Goal: Task Accomplishment & Management: Use online tool/utility

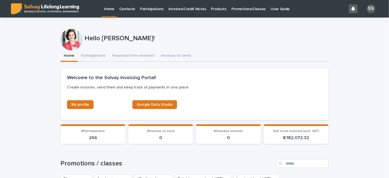
click at [239, 8] on p "Promotions/Classes" at bounding box center [249, 6] width 34 height 12
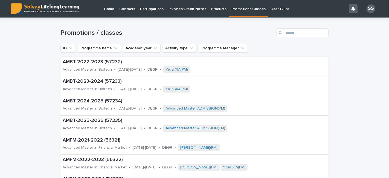
click at [155, 9] on p "Participations" at bounding box center [152, 6] width 24 height 12
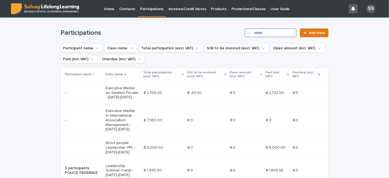
click at [275, 34] on input "Search" at bounding box center [271, 32] width 52 height 9
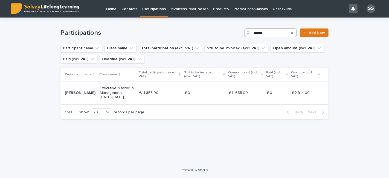
type input "******"
click at [76, 90] on div "[PERSON_NAME]" at bounding box center [80, 93] width 31 height 6
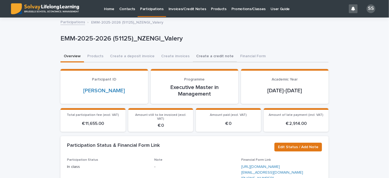
click at [200, 56] on button "Create a credit note" at bounding box center [215, 57] width 44 height 12
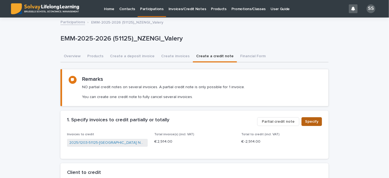
click at [308, 119] on span "Specify" at bounding box center [311, 121] width 13 height 5
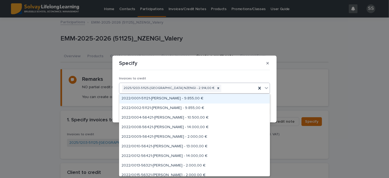
click at [238, 89] on div "2025/1203-51125-[GEOGRAPHIC_DATA] NZENGI - 2.914,00 €" at bounding box center [187, 89] width 137 height 10
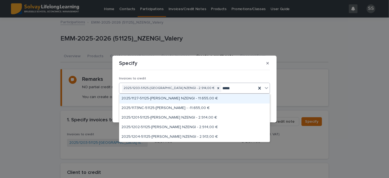
type input "******"
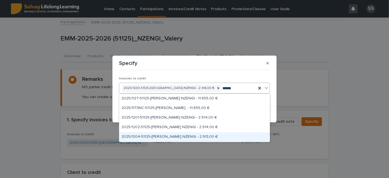
click at [174, 138] on div "2025/1204-51125-[PERSON_NAME] NZENGI - 2.913,00 €" at bounding box center [194, 137] width 151 height 10
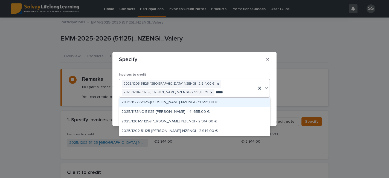
type input "******"
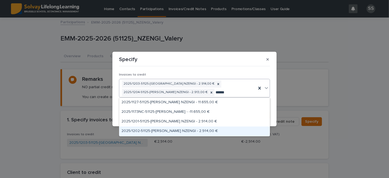
click at [160, 130] on div "2025/1202-51125-[PERSON_NAME] NZENGI - 2.914,00 €" at bounding box center [194, 132] width 151 height 10
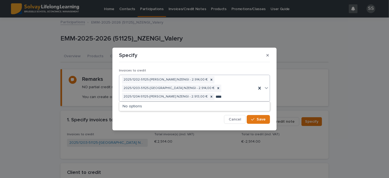
type input "*****"
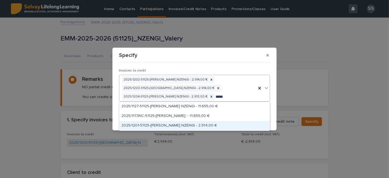
drag, startPoint x: 194, startPoint y: 120, endPoint x: 185, endPoint y: 125, distance: 10.8
click at [185, 125] on div "2025/1201-51125-[PERSON_NAME] NZENGI - 2.914,00 €" at bounding box center [194, 126] width 151 height 10
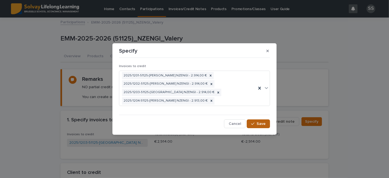
click at [266, 121] on button "Save" at bounding box center [258, 123] width 23 height 9
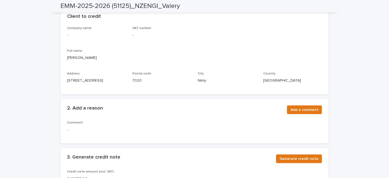
scroll to position [196, 0]
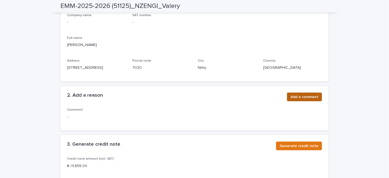
click at [298, 94] on span "Add a comment" at bounding box center [305, 96] width 28 height 5
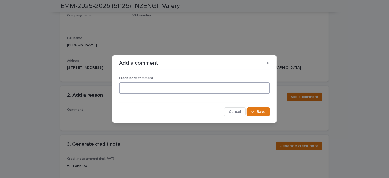
click at [186, 88] on textarea at bounding box center [194, 88] width 151 height 12
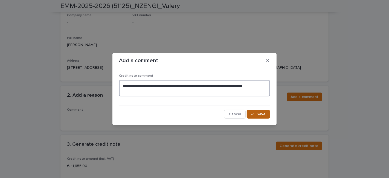
type textarea "**********"
click at [258, 116] on span "Save" at bounding box center [261, 114] width 9 height 4
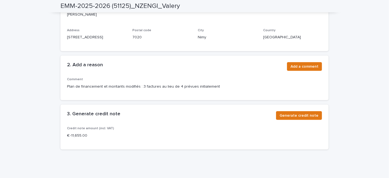
scroll to position [244, 0]
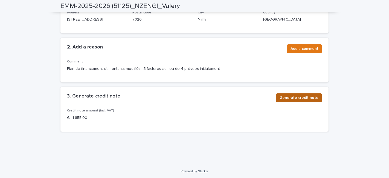
click at [297, 98] on span "Generate credit note" at bounding box center [299, 97] width 39 height 5
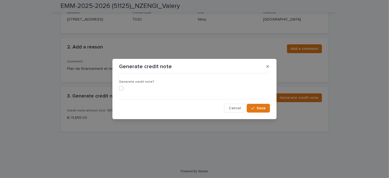
click at [123, 88] on span at bounding box center [121, 88] width 4 height 4
click at [260, 107] on span "Save" at bounding box center [261, 108] width 9 height 4
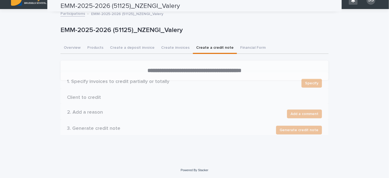
scroll to position [0, 0]
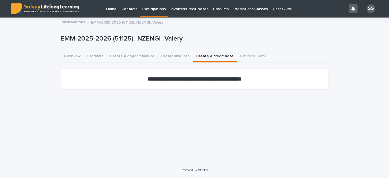
click at [70, 21] on link "Participations" at bounding box center [73, 22] width 25 height 6
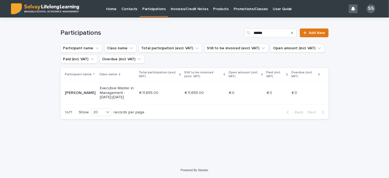
click at [81, 93] on p "[PERSON_NAME]" at bounding box center [80, 93] width 31 height 5
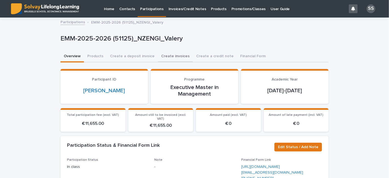
click at [174, 55] on button "Create invoices" at bounding box center [175, 57] width 35 height 12
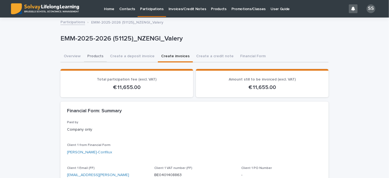
click at [67, 55] on button "Overview" at bounding box center [73, 57] width 24 height 12
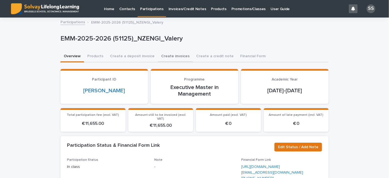
click at [168, 58] on button "Create invoices" at bounding box center [175, 57] width 35 height 12
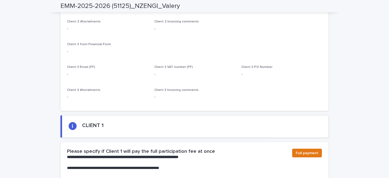
scroll to position [335, 0]
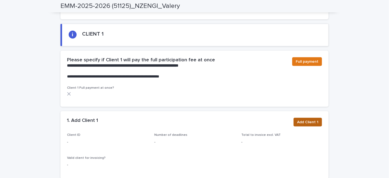
click at [311, 119] on span "Add Client 1" at bounding box center [307, 121] width 21 height 5
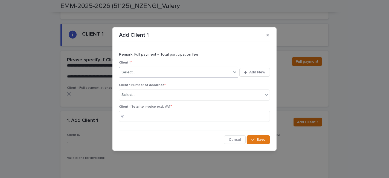
click at [164, 74] on div "Select..." at bounding box center [175, 72] width 112 height 9
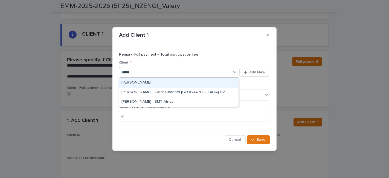
type input "******"
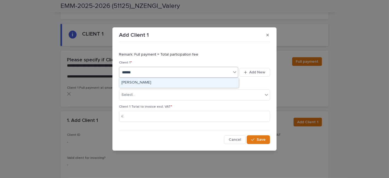
click at [159, 84] on div "[PERSON_NAME]" at bounding box center [178, 83] width 119 height 10
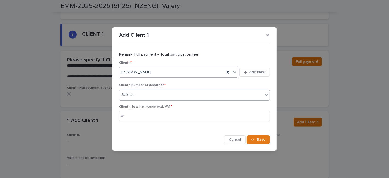
click at [176, 96] on div "Select..." at bounding box center [191, 94] width 144 height 9
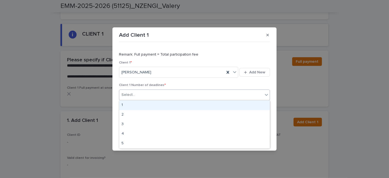
click at [156, 106] on div "1" at bounding box center [194, 106] width 151 height 10
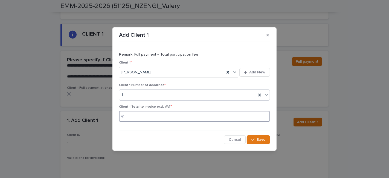
click at [158, 117] on input at bounding box center [194, 116] width 151 height 11
type input "****"
click at [263, 139] on span "Save" at bounding box center [261, 140] width 9 height 4
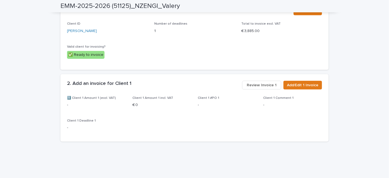
scroll to position [444, 0]
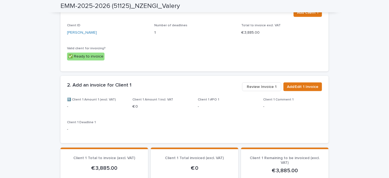
click at [260, 84] on span "Review Invoice 1" at bounding box center [262, 86] width 30 height 5
click at [252, 84] on span "Review Invoice 1" at bounding box center [262, 86] width 30 height 5
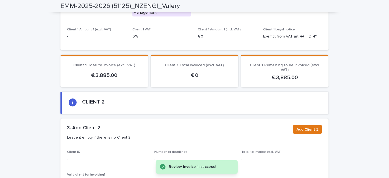
scroll to position [749, 0]
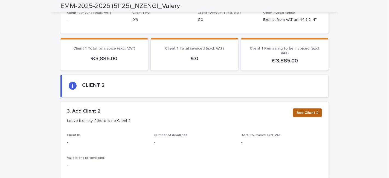
click at [311, 110] on span "Add Client 2" at bounding box center [308, 112] width 22 height 5
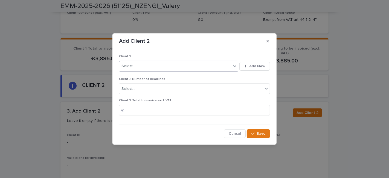
click at [170, 68] on div "Select..." at bounding box center [175, 66] width 112 height 9
type input "*****"
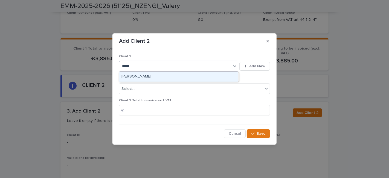
click at [168, 75] on div "[PERSON_NAME]" at bounding box center [178, 77] width 119 height 10
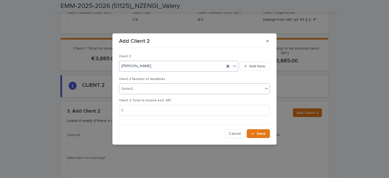
click at [150, 91] on div "Select..." at bounding box center [191, 88] width 144 height 9
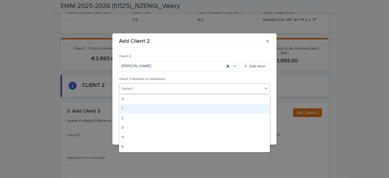
click at [142, 106] on div "1" at bounding box center [194, 109] width 151 height 10
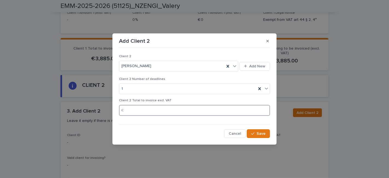
click at [135, 110] on input at bounding box center [194, 110] width 151 height 11
type input "****"
click at [258, 135] on button "Save" at bounding box center [258, 133] width 23 height 9
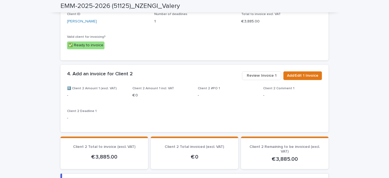
scroll to position [871, 0]
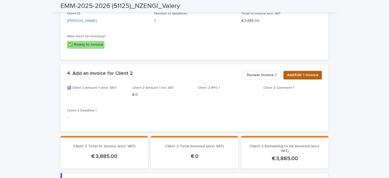
click at [289, 73] on span "Add/Edit 1 Invoice" at bounding box center [302, 75] width 31 height 5
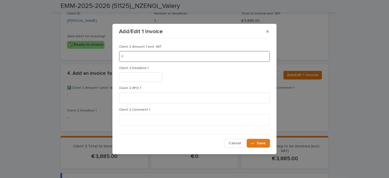
click at [181, 56] on input at bounding box center [194, 56] width 151 height 11
type input "****"
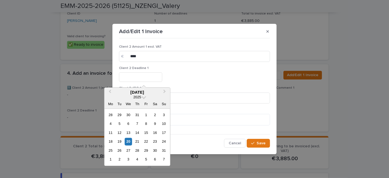
click at [159, 73] on input "text" at bounding box center [140, 77] width 43 height 10
click at [165, 92] on span "Next Month" at bounding box center [165, 92] width 0 height 7
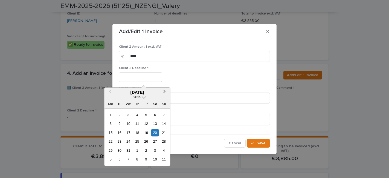
click at [165, 91] on span "Next Month" at bounding box center [165, 92] width 0 height 7
click at [154, 150] on div "31" at bounding box center [154, 150] width 7 height 7
type input "**********"
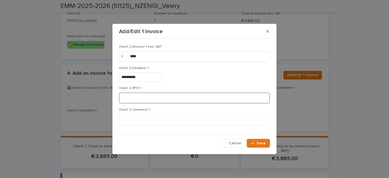
click at [150, 95] on input at bounding box center [194, 98] width 151 height 11
type input "*"
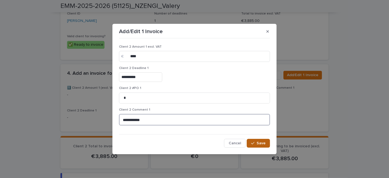
type textarea "**********"
click at [260, 144] on span "Save" at bounding box center [261, 143] width 9 height 4
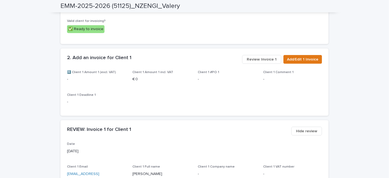
scroll to position [445, 0]
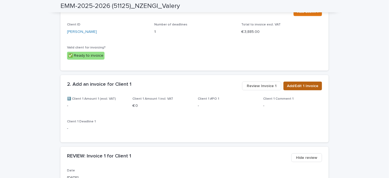
click at [306, 83] on span "Add/Edit 1 Invoice" at bounding box center [302, 85] width 31 height 5
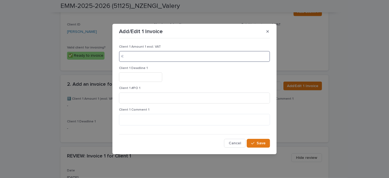
click at [174, 59] on input at bounding box center [194, 56] width 151 height 11
type input "****"
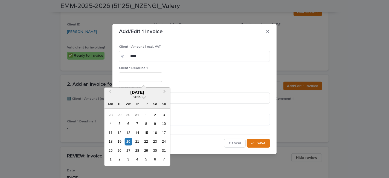
click at [141, 77] on input "text" at bounding box center [140, 77] width 43 height 10
click at [165, 91] on span "Next Month" at bounding box center [165, 92] width 0 height 7
click at [110, 90] on span "Previous Month" at bounding box center [110, 92] width 0 height 7
click at [146, 150] on div "29" at bounding box center [146, 150] width 7 height 7
type input "*********"
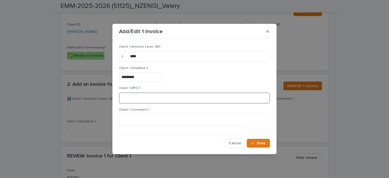
click at [167, 100] on input at bounding box center [194, 98] width 151 height 11
type input "*"
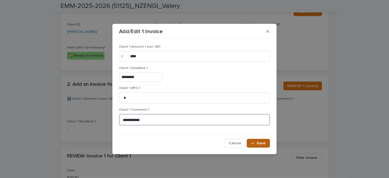
type textarea "**********"
click at [259, 143] on span "Save" at bounding box center [261, 143] width 9 height 4
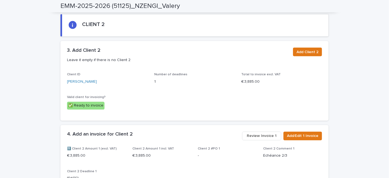
scroll to position [871, 0]
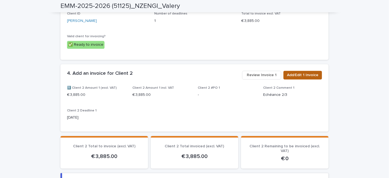
click at [300, 73] on span "Add/Edit 1 Invoice" at bounding box center [302, 75] width 31 height 5
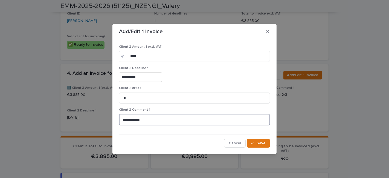
click at [130, 120] on textarea "**********" at bounding box center [194, 120] width 151 height 12
type textarea "**********"
click at [257, 140] on button "Save" at bounding box center [258, 143] width 23 height 9
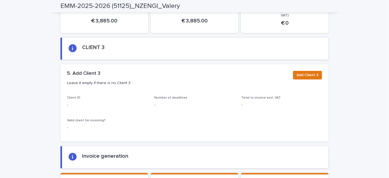
scroll to position [1023, 0]
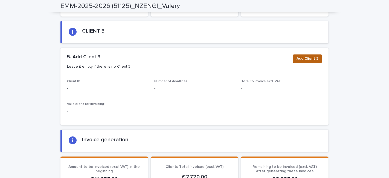
click at [299, 56] on span "Add Client 3" at bounding box center [308, 58] width 22 height 5
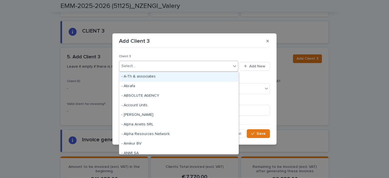
click at [172, 63] on div "Select..." at bounding box center [175, 66] width 112 height 9
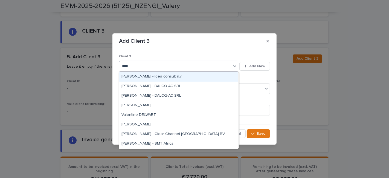
type input "*****"
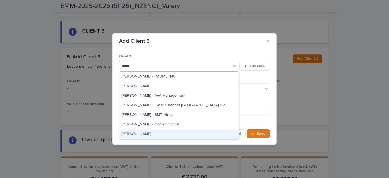
click at [157, 133] on div "[PERSON_NAME]" at bounding box center [178, 135] width 119 height 10
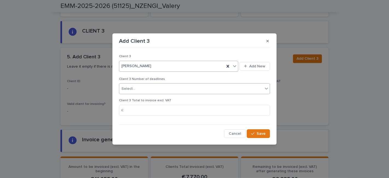
click at [131, 89] on div "Select..." at bounding box center [129, 89] width 14 height 6
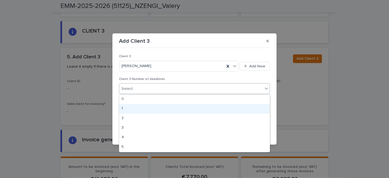
click at [132, 107] on div "1" at bounding box center [194, 109] width 151 height 10
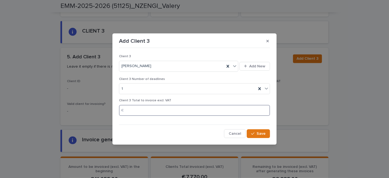
click at [132, 111] on input at bounding box center [194, 110] width 151 height 11
type input "****"
click at [258, 132] on span "Save" at bounding box center [261, 134] width 9 height 4
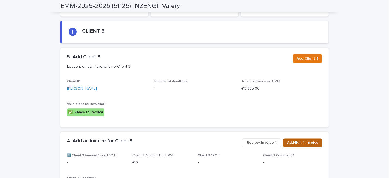
click at [301, 140] on span "Add/Edit 1 Invoice" at bounding box center [302, 142] width 31 height 5
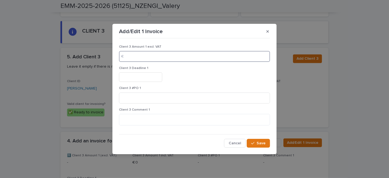
click at [173, 54] on input at bounding box center [194, 56] width 151 height 11
type input "****"
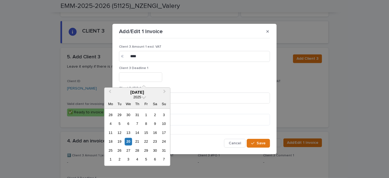
click at [148, 77] on input "text" at bounding box center [140, 77] width 43 height 10
click at [165, 90] on span "Next Month" at bounding box center [165, 92] width 0 height 7
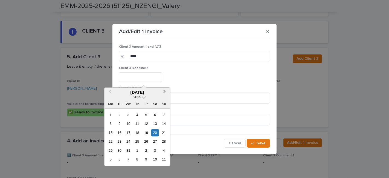
click at [165, 90] on span "Next Month" at bounding box center [165, 92] width 0 height 7
click at [165, 92] on span "Next Month" at bounding box center [165, 92] width 0 height 7
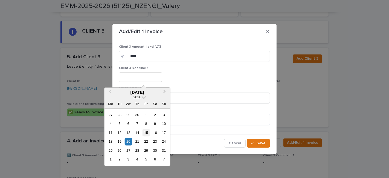
click at [147, 131] on div "15" at bounding box center [146, 132] width 7 height 7
type input "**********"
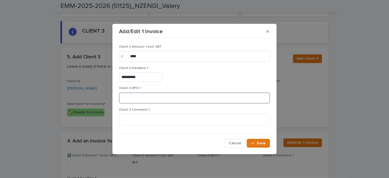
click at [165, 99] on input at bounding box center [194, 98] width 151 height 11
type input "*"
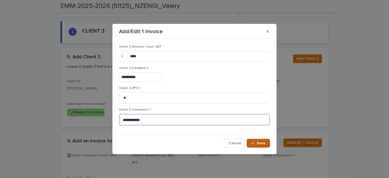
type textarea "**********"
click at [261, 143] on span "Save" at bounding box center [261, 143] width 9 height 4
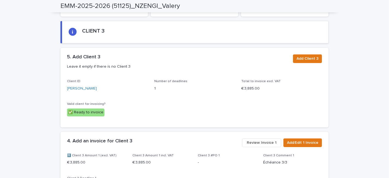
click at [266, 140] on span "Review Invoice 1" at bounding box center [262, 142] width 30 height 5
click at [258, 140] on span "Review Invoice 1" at bounding box center [262, 142] width 30 height 5
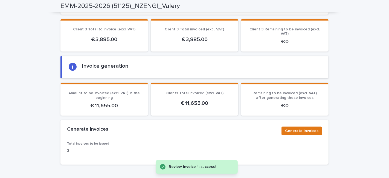
scroll to position [1407, 0]
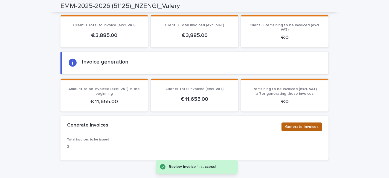
click at [302, 124] on span "Generate Invoices" at bounding box center [301, 126] width 33 height 5
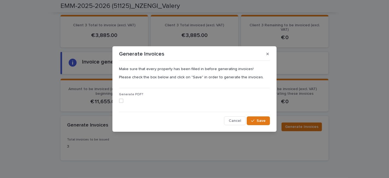
click at [123, 101] on span at bounding box center [121, 101] width 4 height 4
click at [260, 124] on button "Save" at bounding box center [258, 120] width 23 height 9
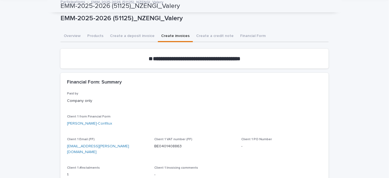
scroll to position [0, 0]
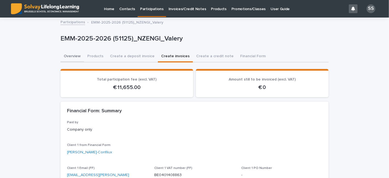
click at [73, 55] on button "Overview" at bounding box center [73, 57] width 24 height 12
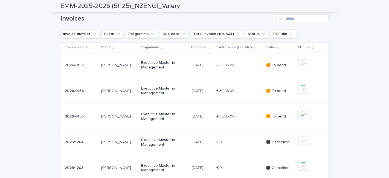
scroll to position [274, 0]
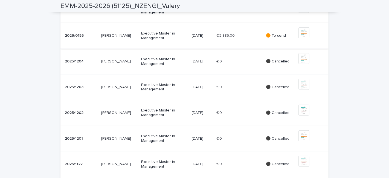
click at [301, 38] on img at bounding box center [304, 32] width 11 height 11
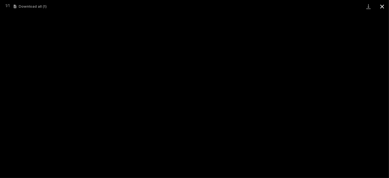
click at [384, 6] on button "Close gallery" at bounding box center [383, 6] width 14 height 13
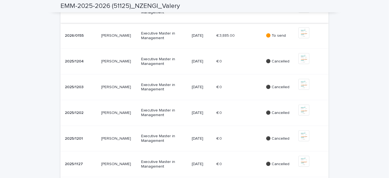
click at [305, 13] on img at bounding box center [304, 7] width 11 height 11
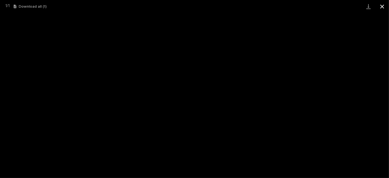
click at [383, 6] on button "Close gallery" at bounding box center [383, 6] width 14 height 13
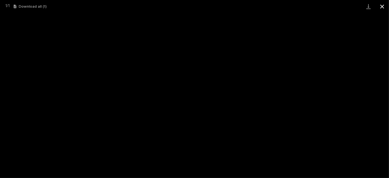
click at [381, 7] on button "Close gallery" at bounding box center [383, 6] width 14 height 13
